Goal: Task Accomplishment & Management: Manage account settings

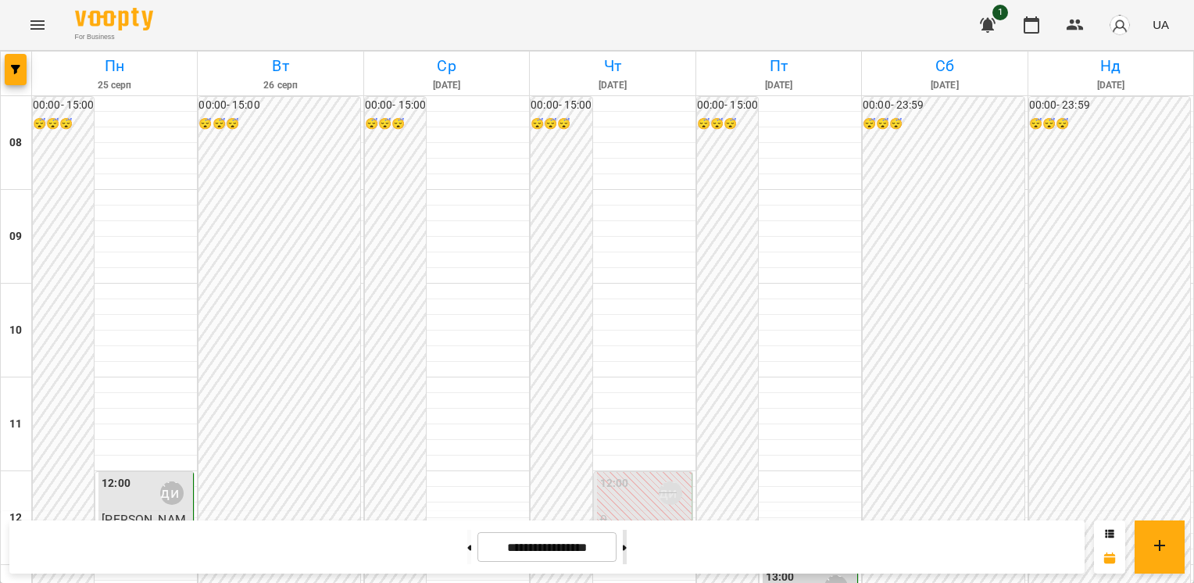
click at [627, 543] on button at bounding box center [625, 547] width 4 height 34
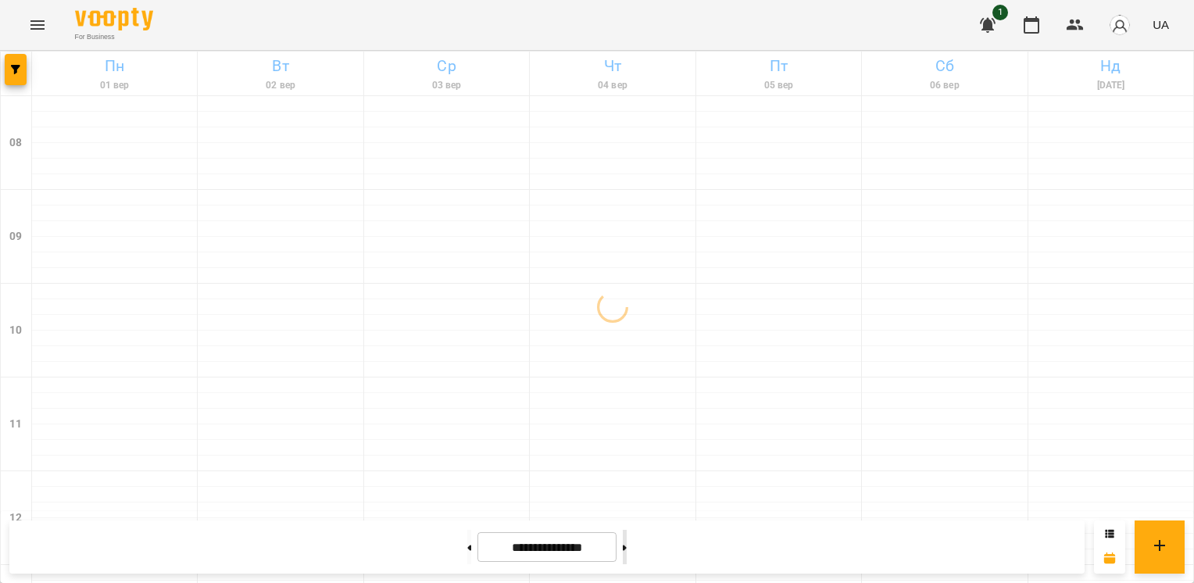
click at [627, 543] on button at bounding box center [625, 547] width 4 height 34
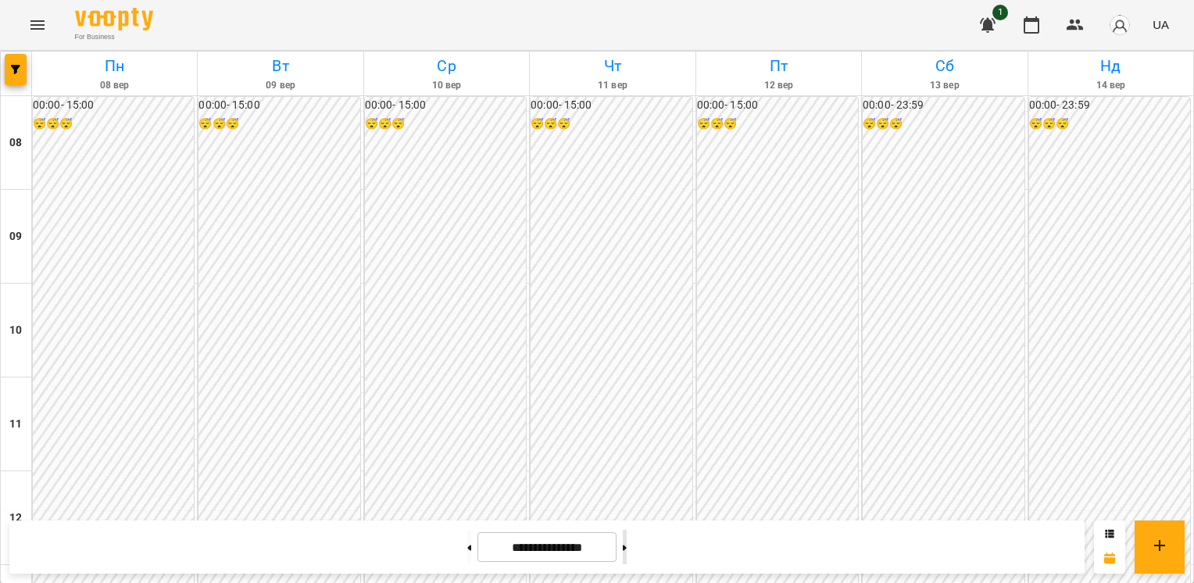
click at [627, 543] on button at bounding box center [625, 547] width 4 height 34
type input "**********"
click at [1125, 22] on img "button" at bounding box center [1120, 25] width 22 height 22
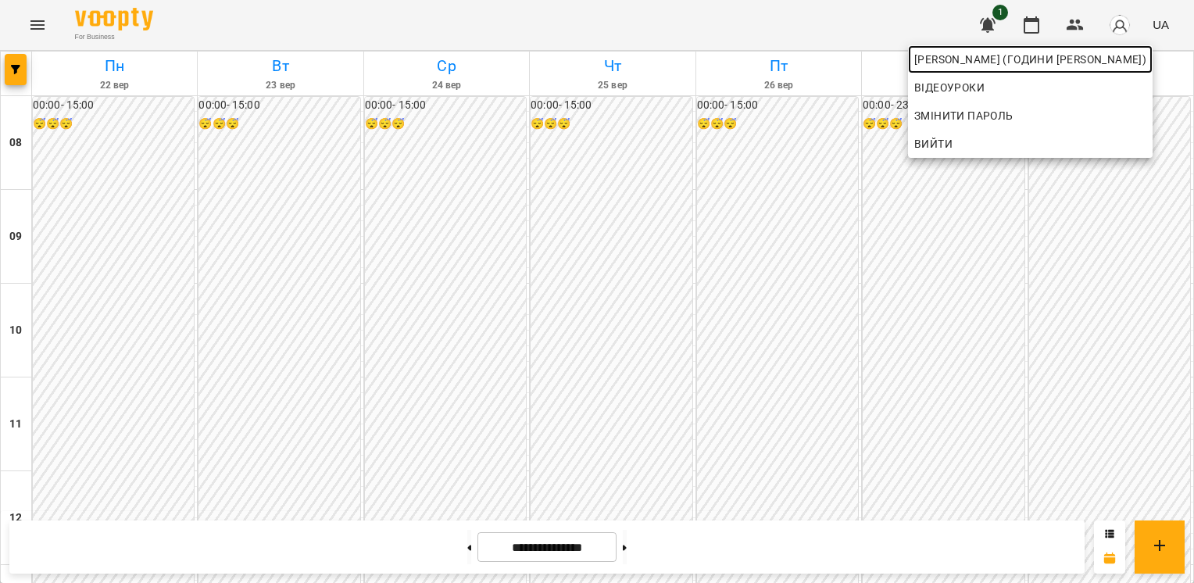
click at [1046, 67] on span "[PERSON_NAME] (години [PERSON_NAME])" at bounding box center [1030, 59] width 232 height 19
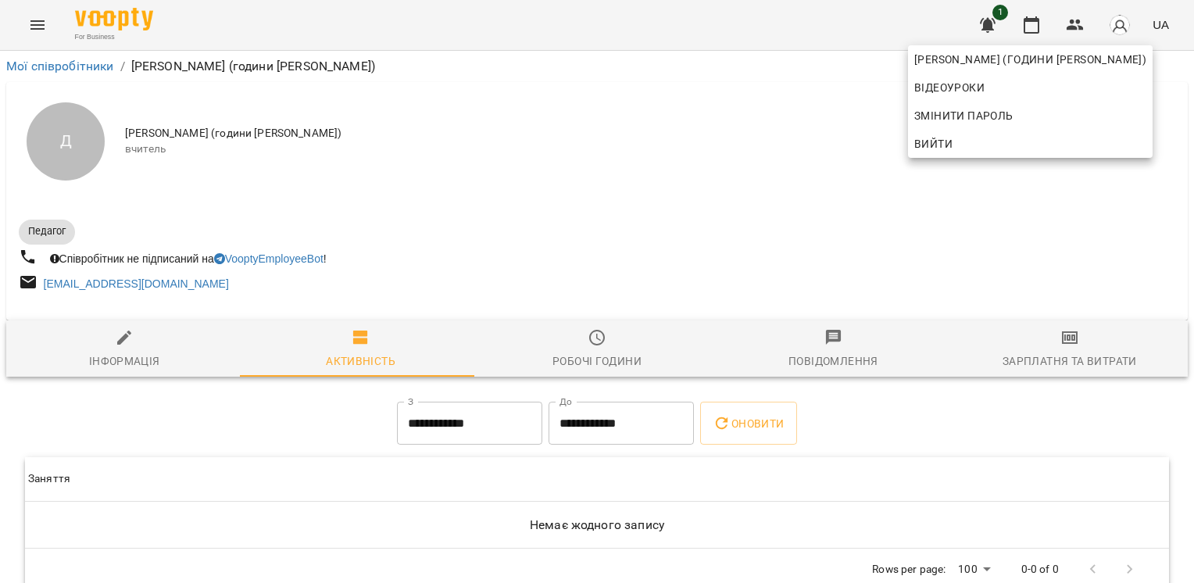
click at [639, 114] on div at bounding box center [597, 291] width 1194 height 583
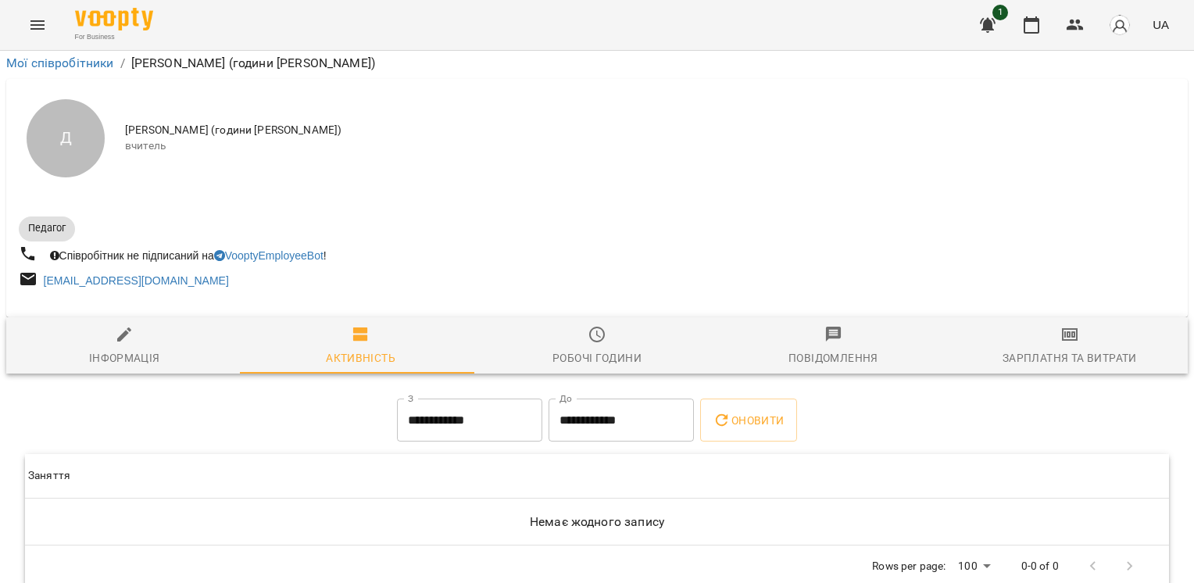
scroll to position [0, 3]
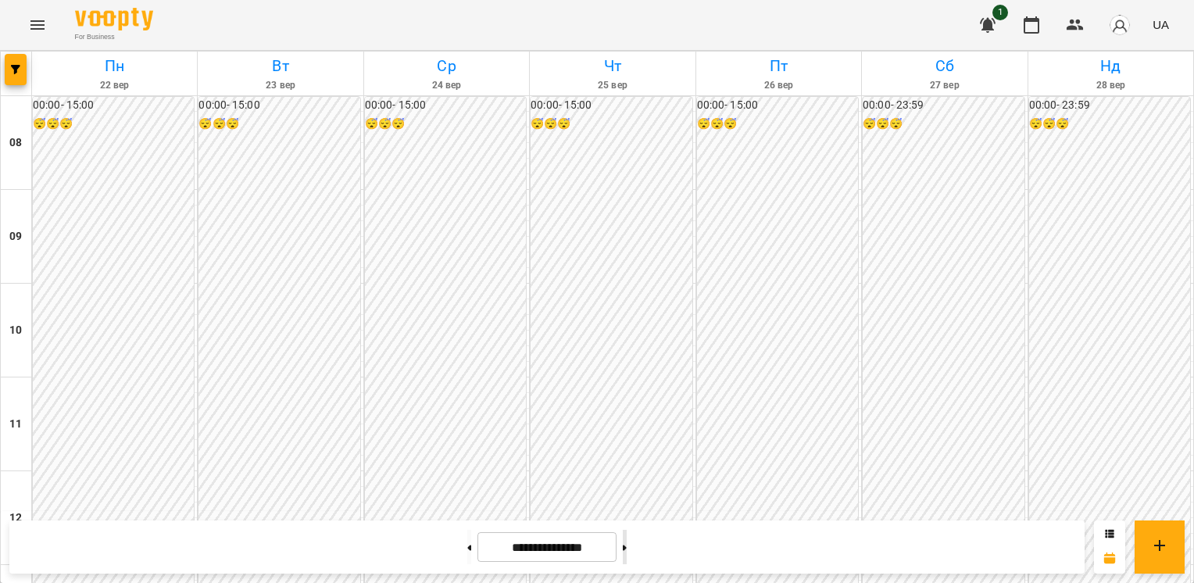
click at [627, 554] on button at bounding box center [625, 547] width 4 height 34
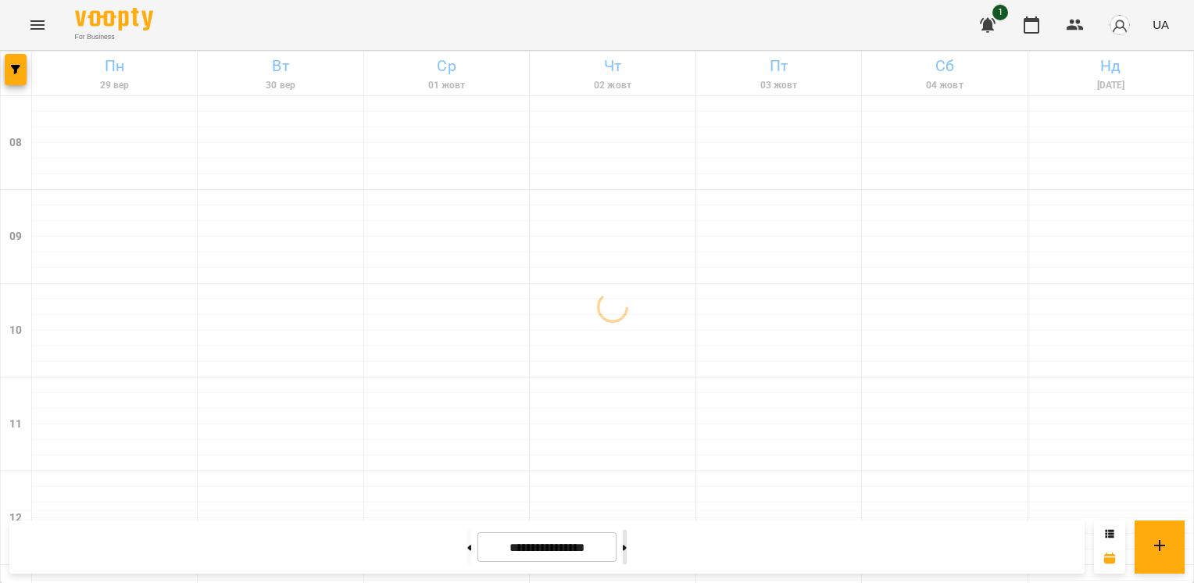
click at [627, 554] on button at bounding box center [625, 547] width 4 height 34
type input "**********"
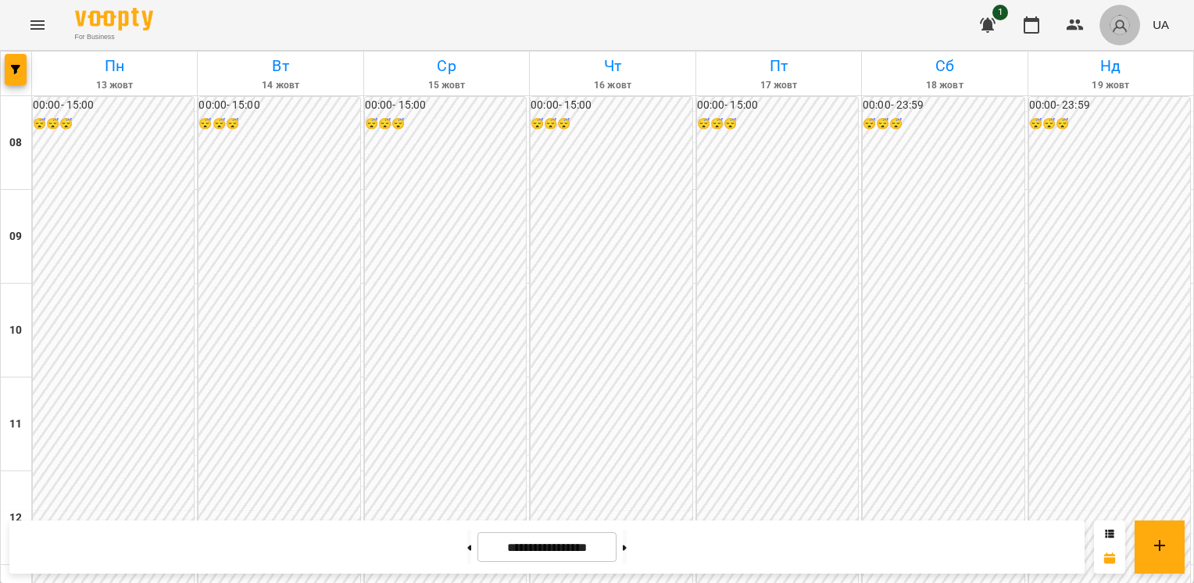
click at [1110, 25] on img "button" at bounding box center [1120, 25] width 22 height 22
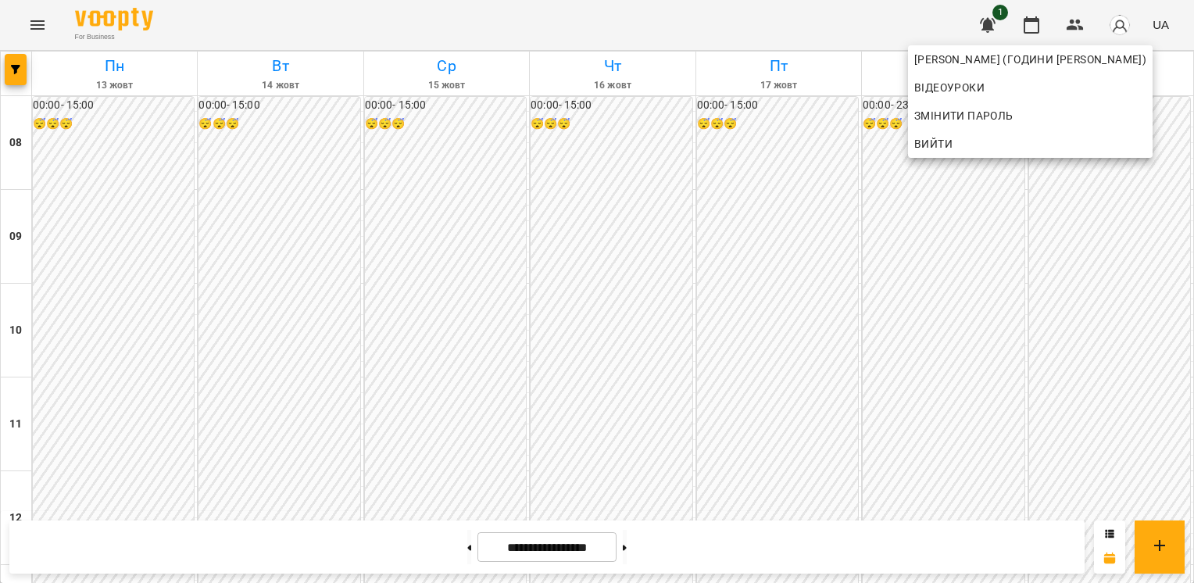
click at [860, 26] on div at bounding box center [597, 291] width 1194 height 583
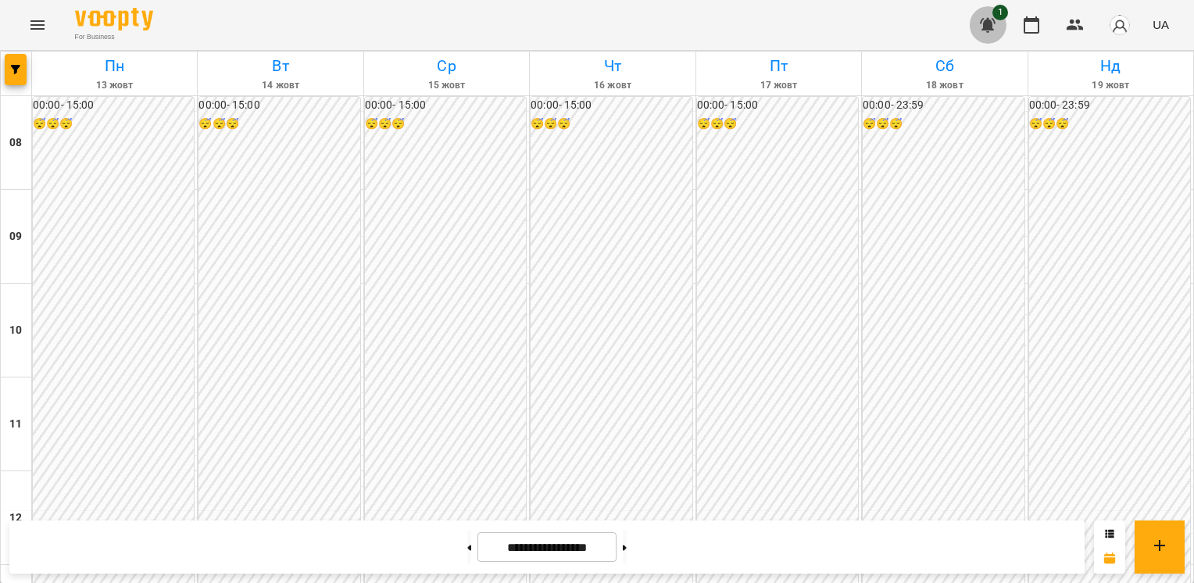
click at [990, 43] on button "button" at bounding box center [988, 25] width 38 height 38
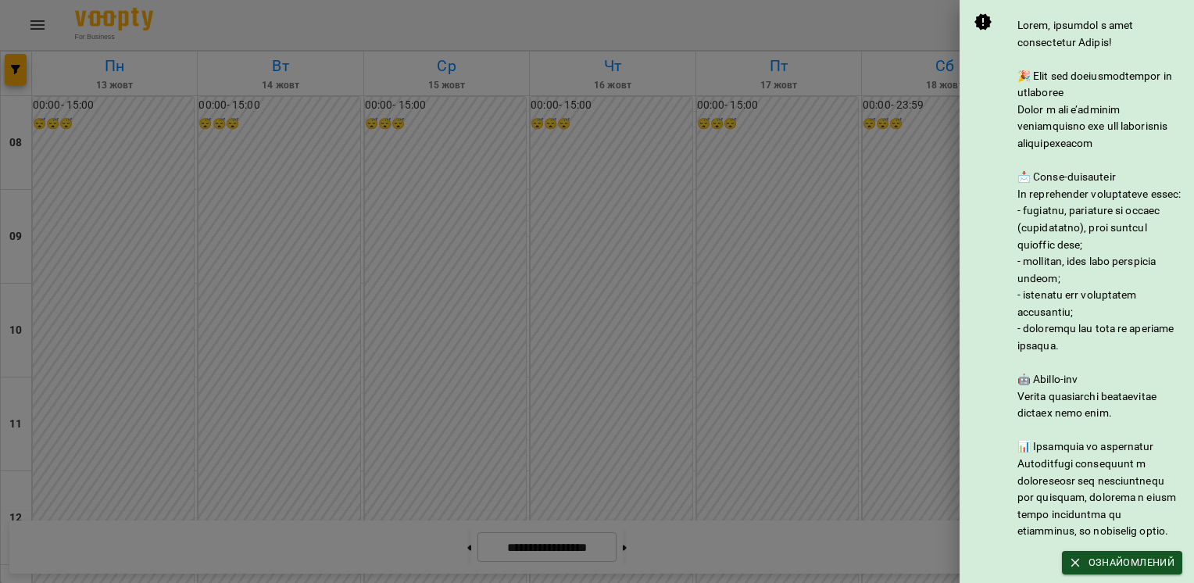
click at [829, 277] on div at bounding box center [597, 291] width 1194 height 583
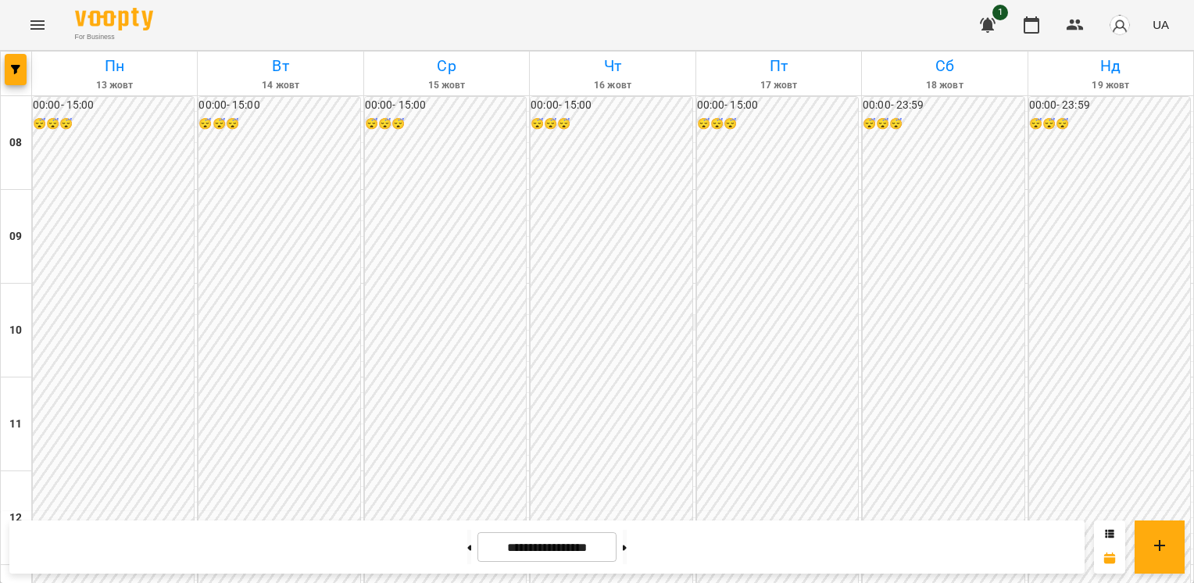
scroll to position [896, 0]
click at [1120, 36] on button "button" at bounding box center [1120, 25] width 41 height 41
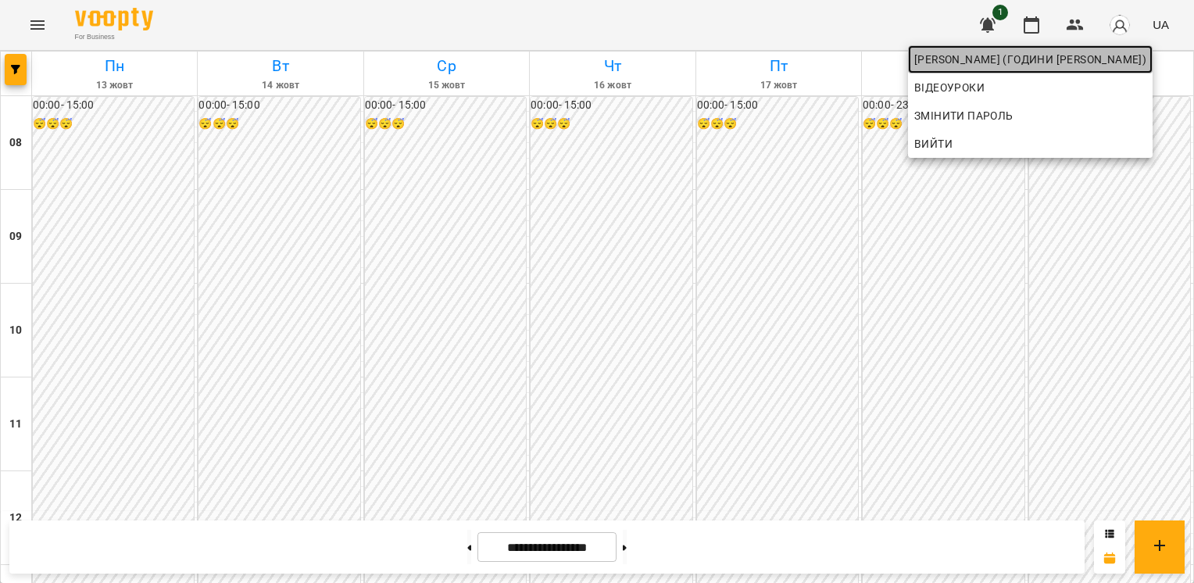
click at [1114, 58] on span "[PERSON_NAME] (години [PERSON_NAME])" at bounding box center [1030, 59] width 232 height 19
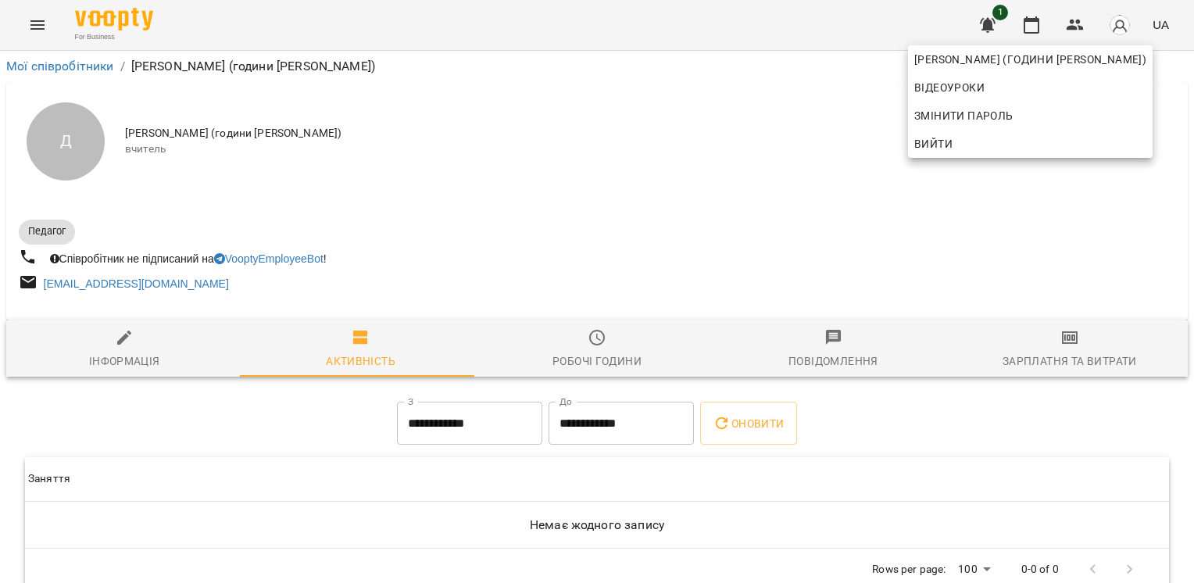
click at [597, 350] on div at bounding box center [597, 291] width 1194 height 583
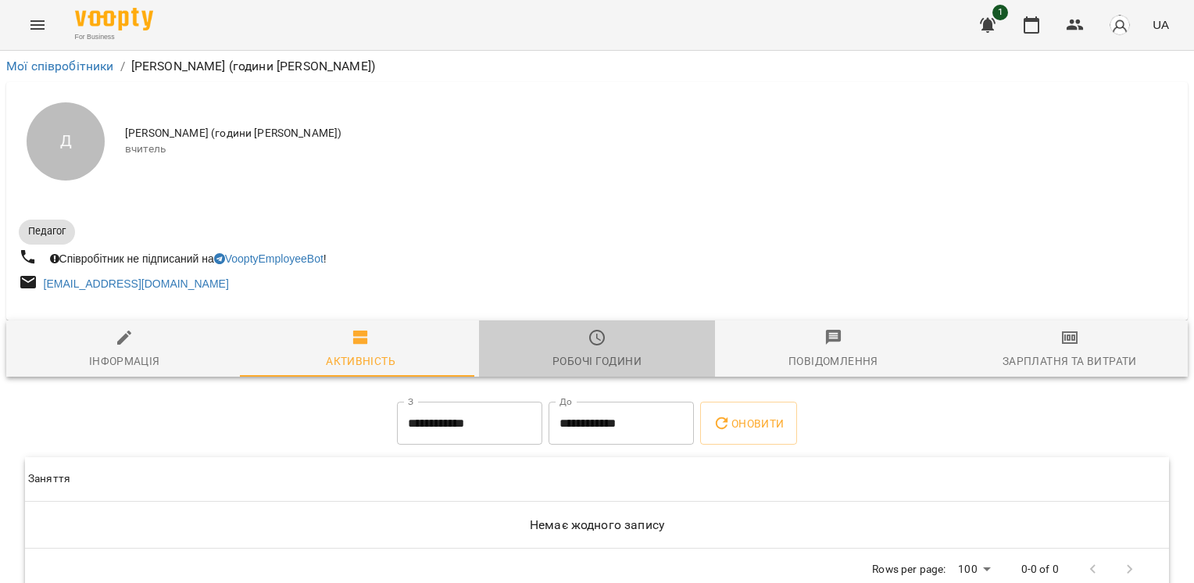
click at [597, 350] on span "Робочі години" at bounding box center [596, 349] width 217 height 42
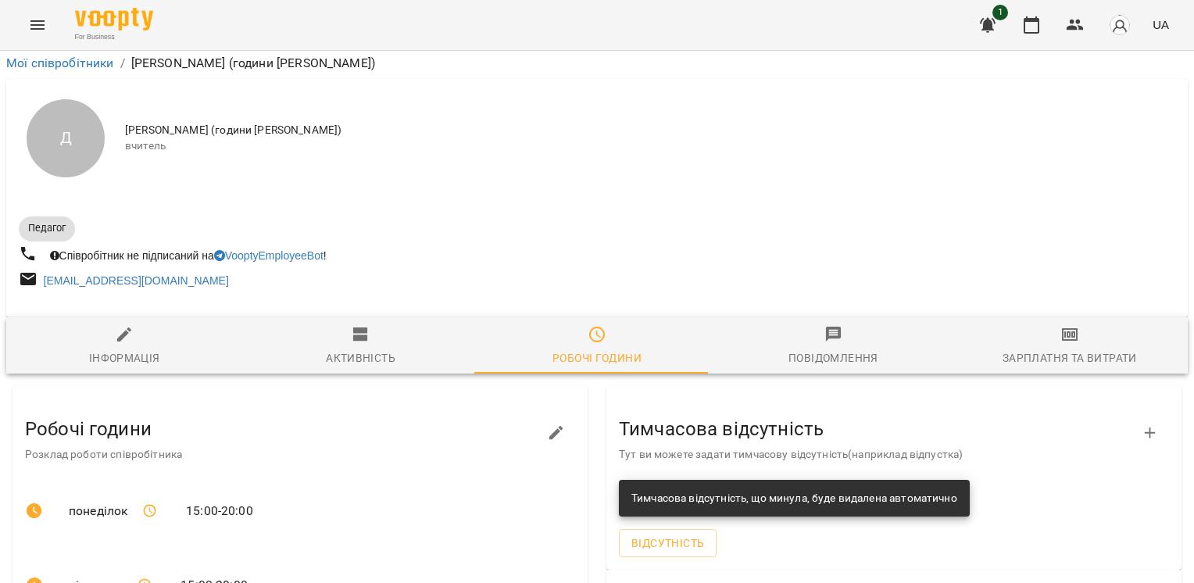
scroll to position [0, 3]
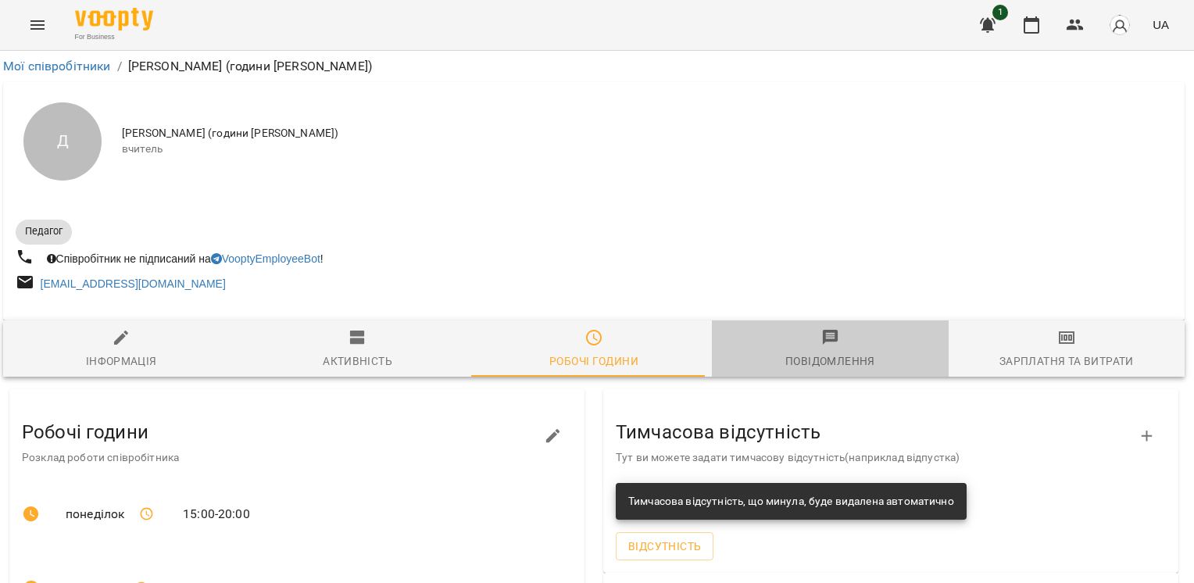
click at [833, 355] on div "Повідомлення" at bounding box center [830, 361] width 90 height 19
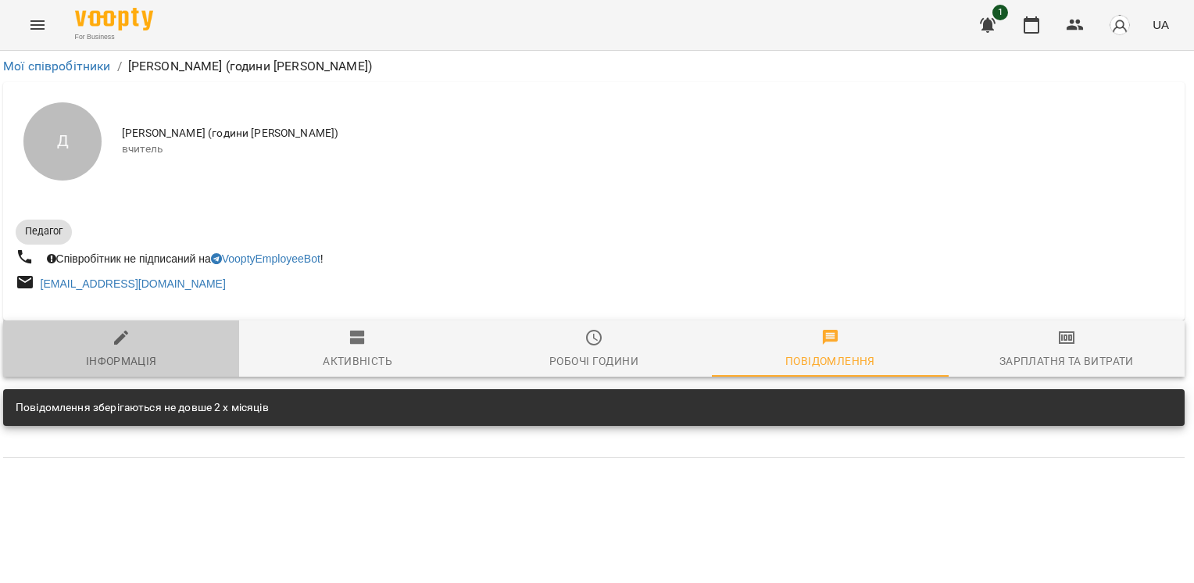
click at [120, 333] on icon "button" at bounding box center [121, 337] width 19 height 19
select select "**"
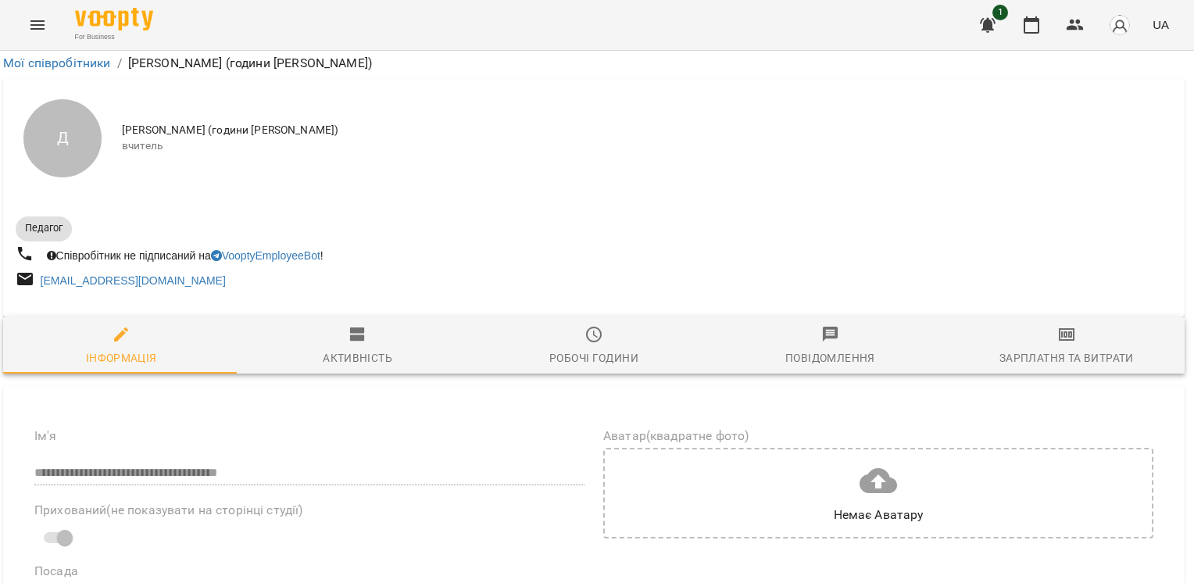
scroll to position [146, 3]
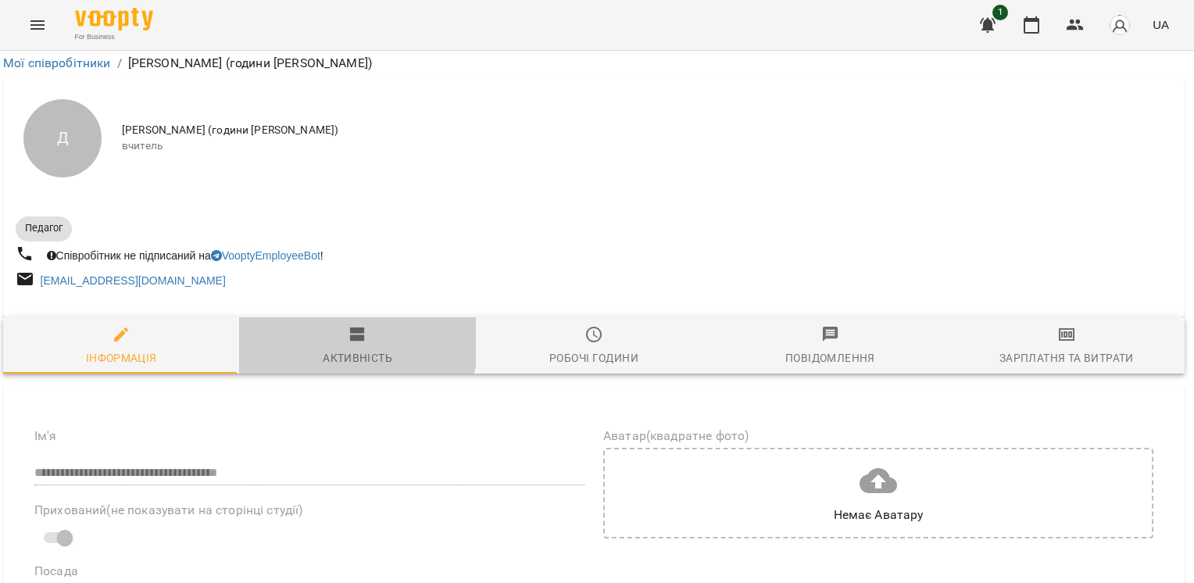
click at [350, 327] on icon "button" at bounding box center [357, 334] width 15 height 14
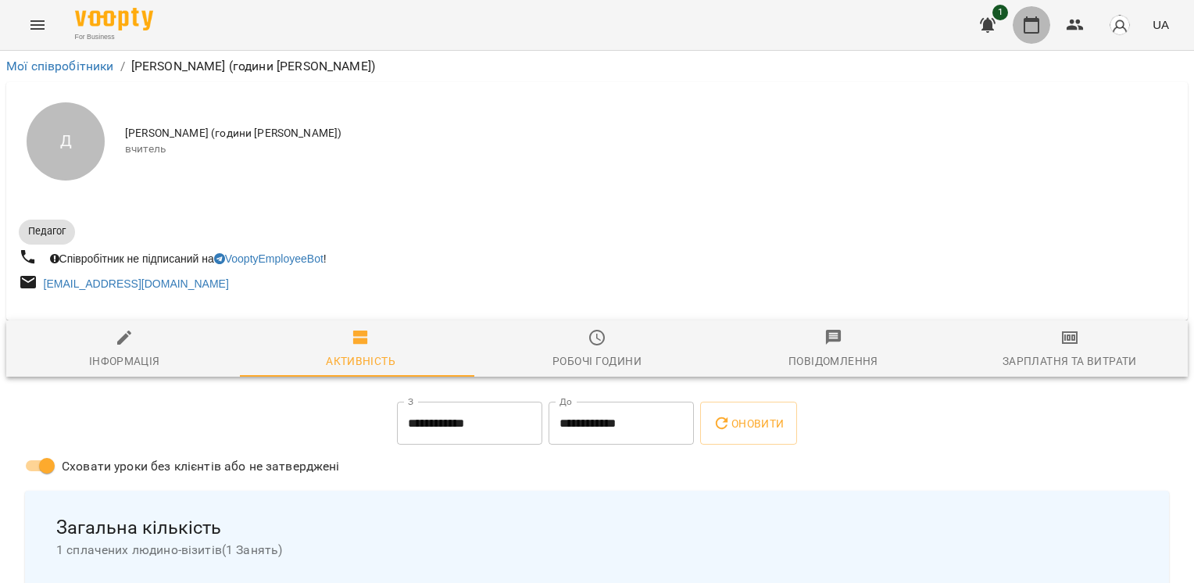
click at [1042, 29] on button "button" at bounding box center [1032, 25] width 38 height 38
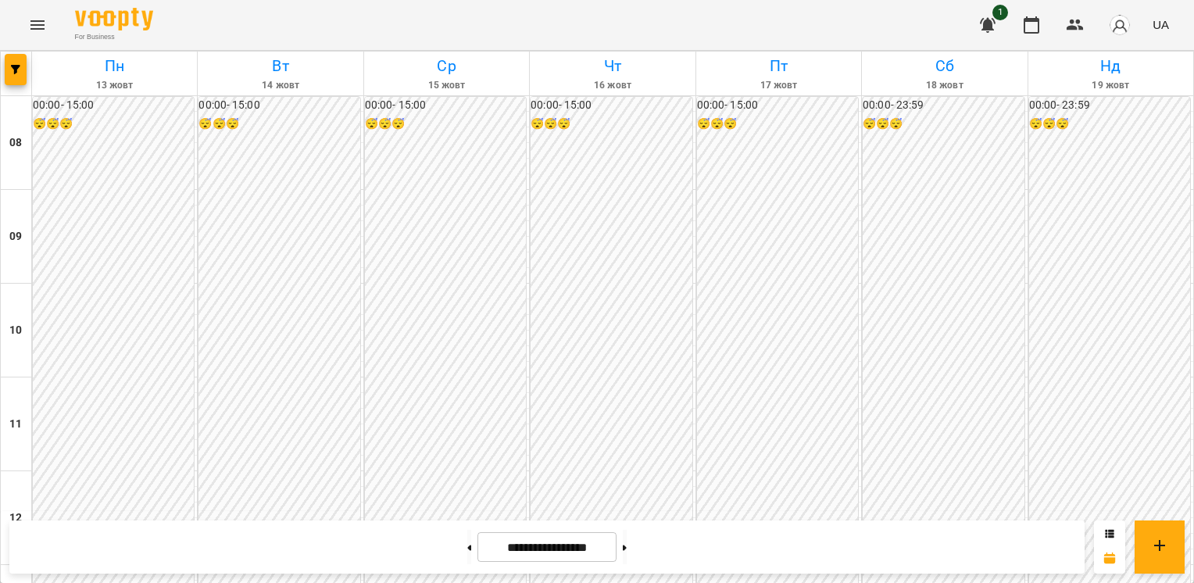
scroll to position [803, 0]
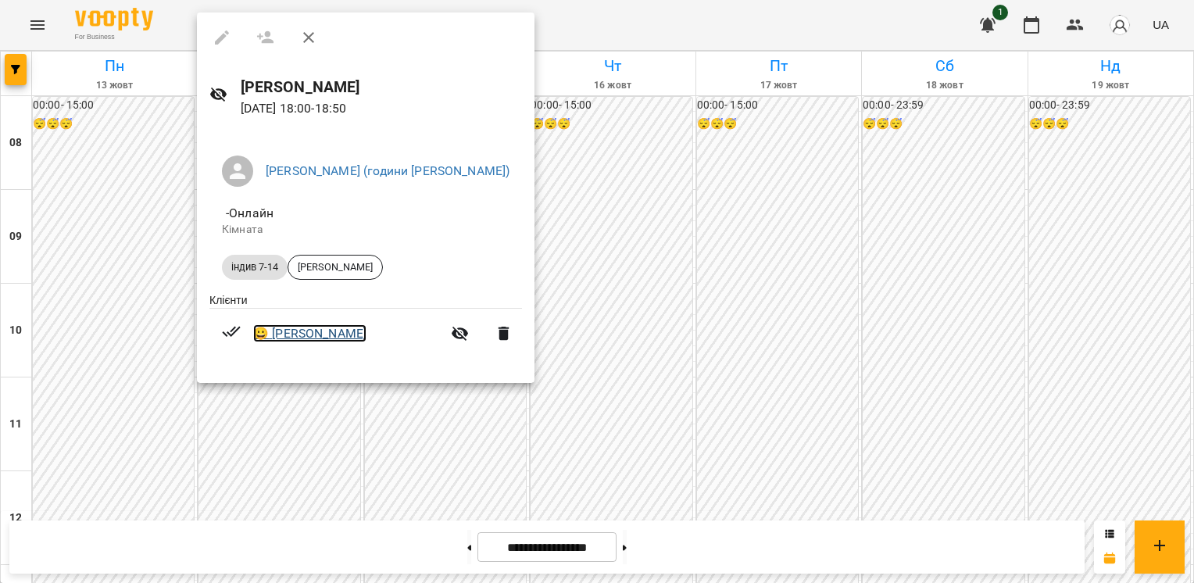
click at [322, 330] on link "😀 Сергій Желєзняк" at bounding box center [309, 333] width 113 height 19
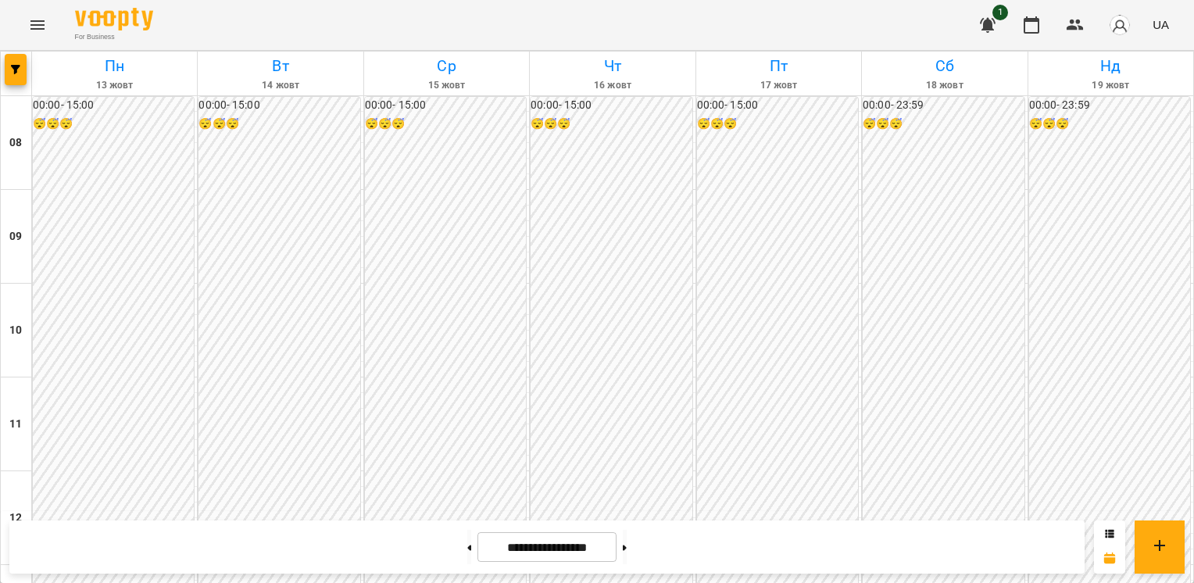
scroll to position [865, 0]
